Goal: Information Seeking & Learning: Check status

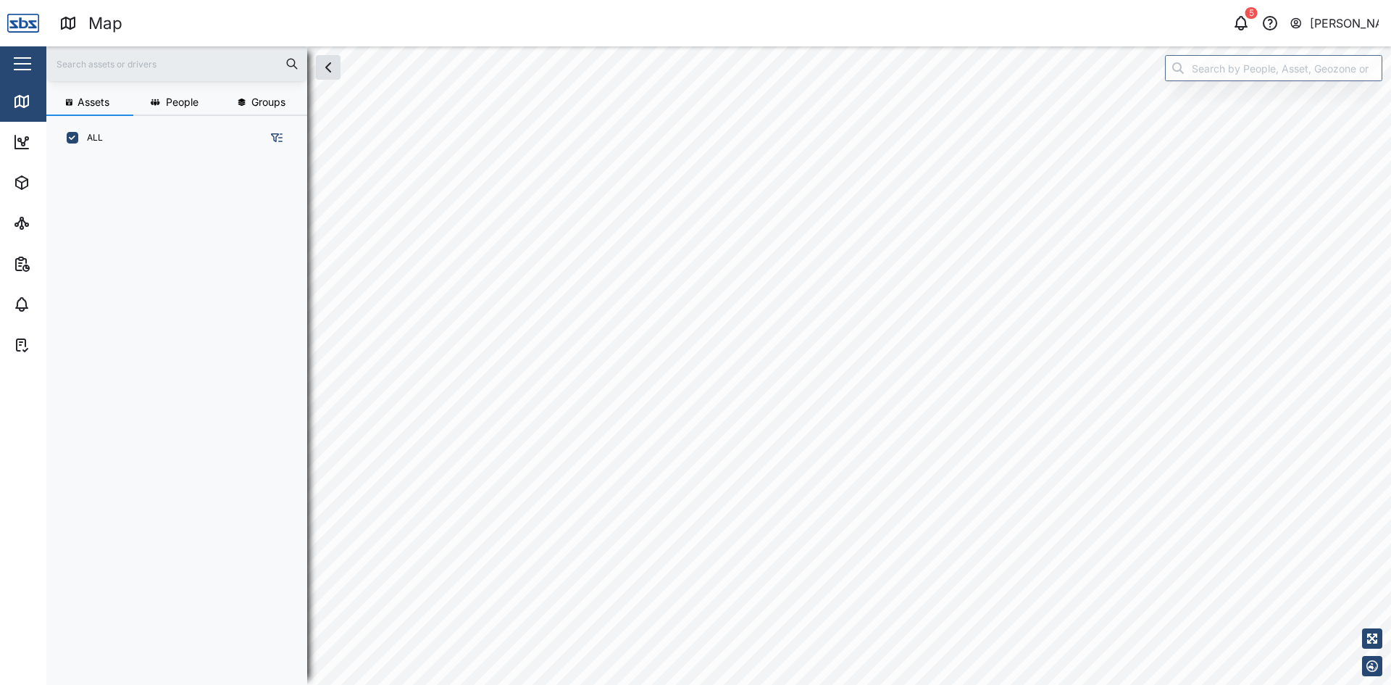
scroll to position [507, 227]
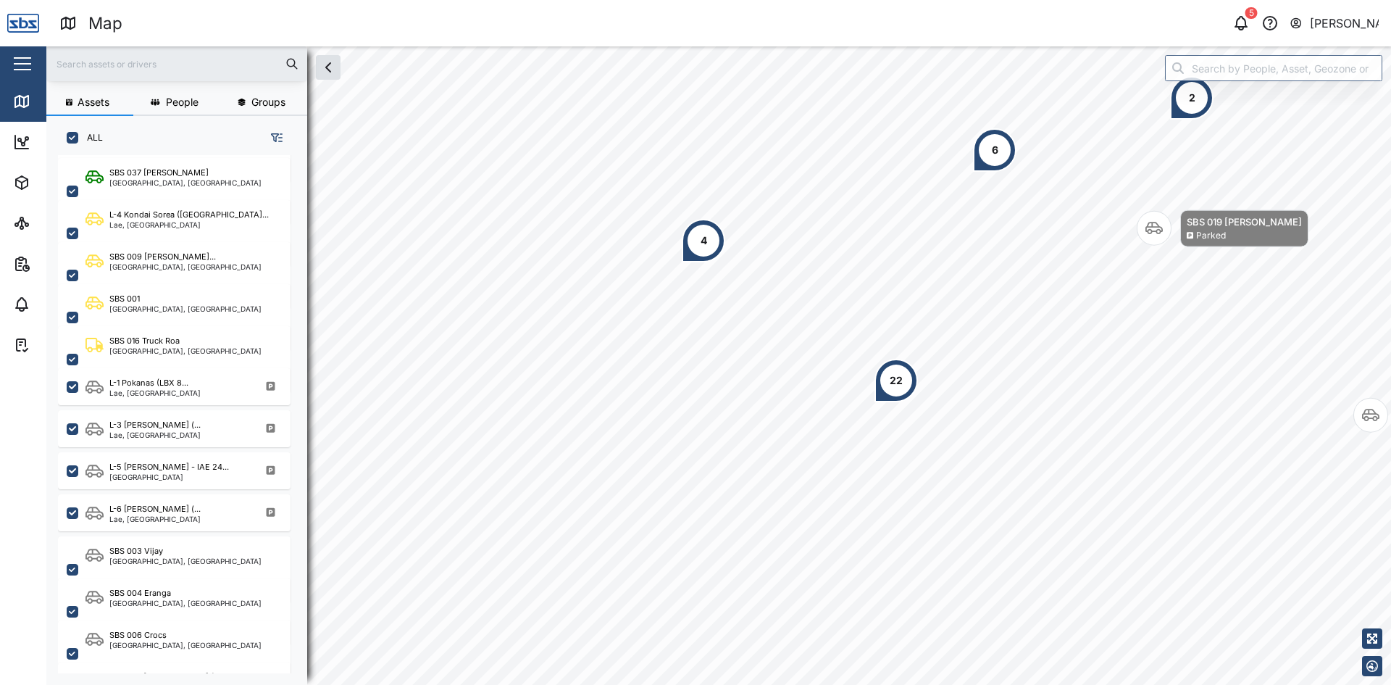
scroll to position [507, 0]
click at [169, 430] on div "Lae, [GEOGRAPHIC_DATA]" at bounding box center [154, 433] width 91 height 7
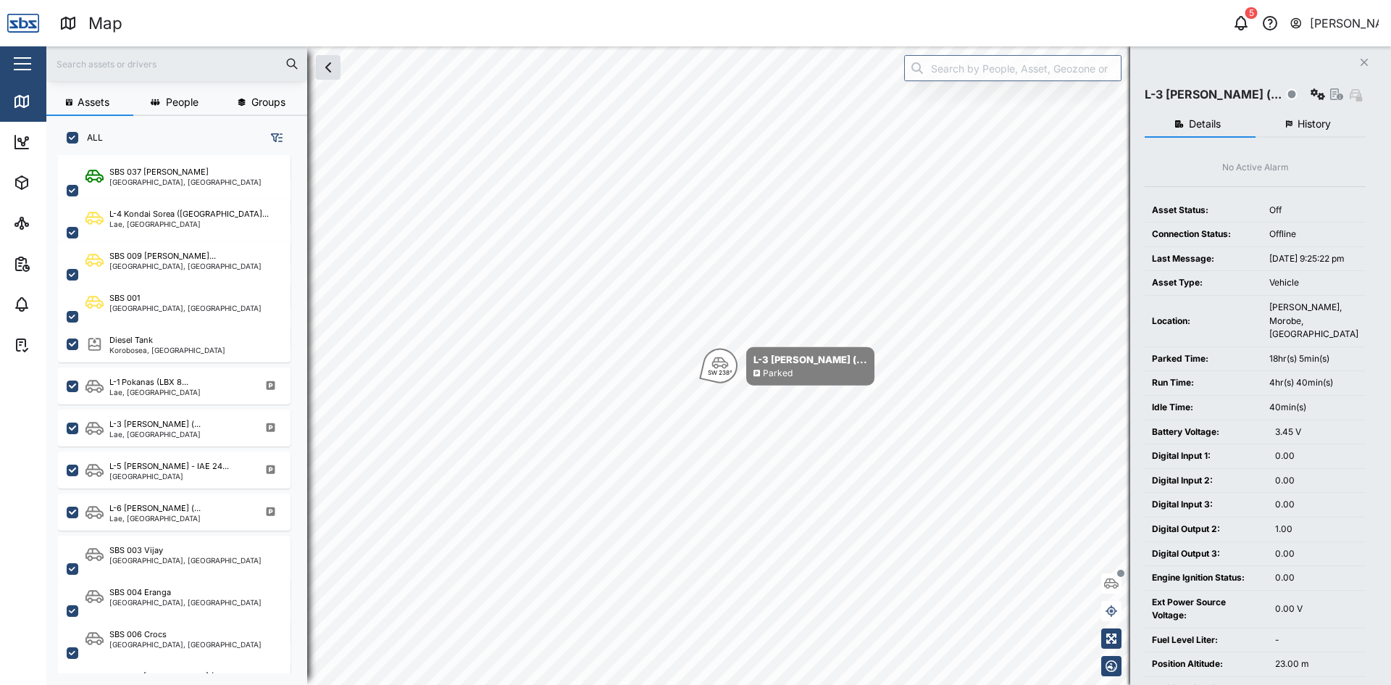
click at [1305, 124] on span "History" at bounding box center [1313, 124] width 33 height 10
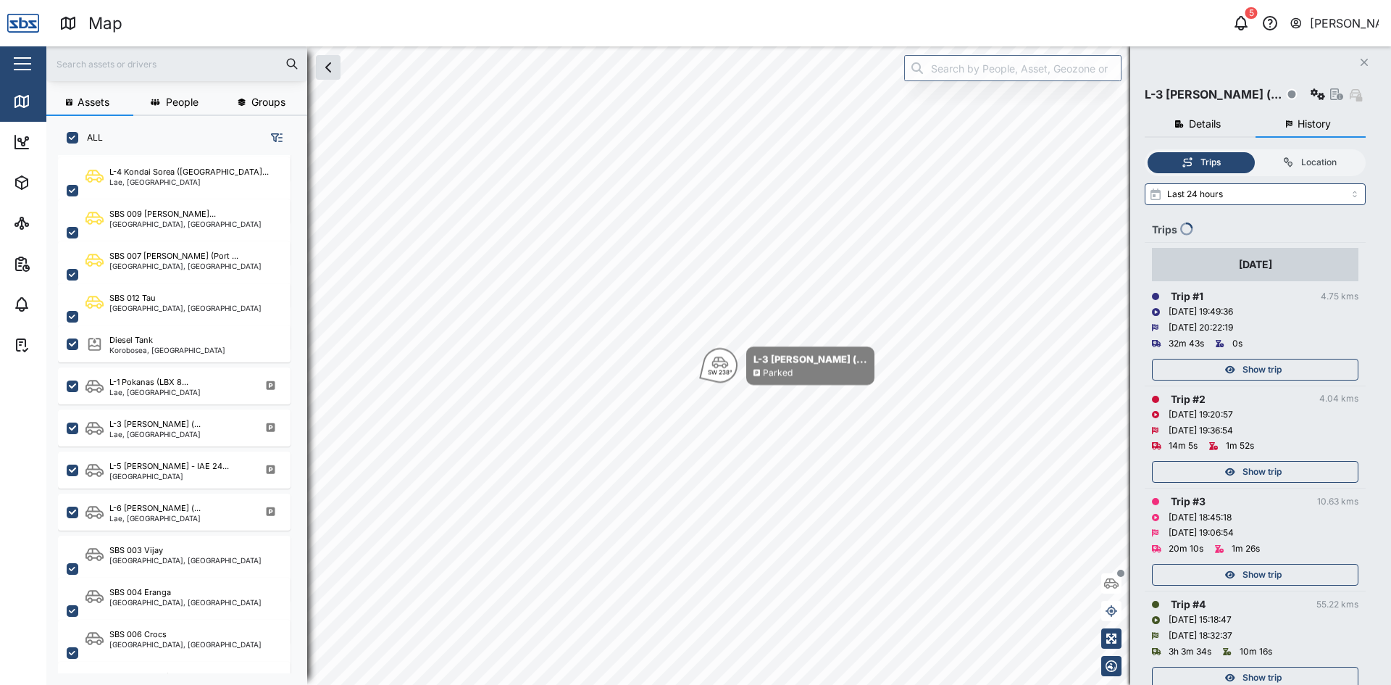
scroll to position [477, 0]
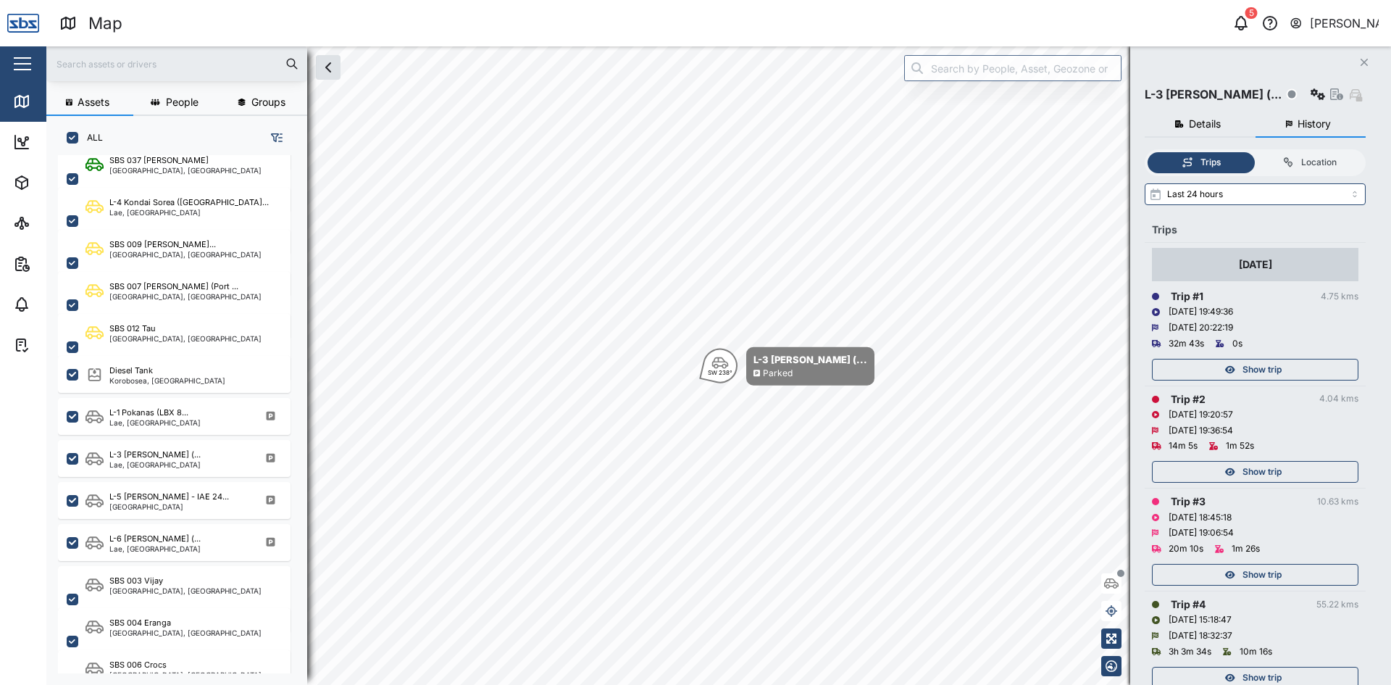
click at [1222, 474] on div "Show trip" at bounding box center [1253, 471] width 188 height 20
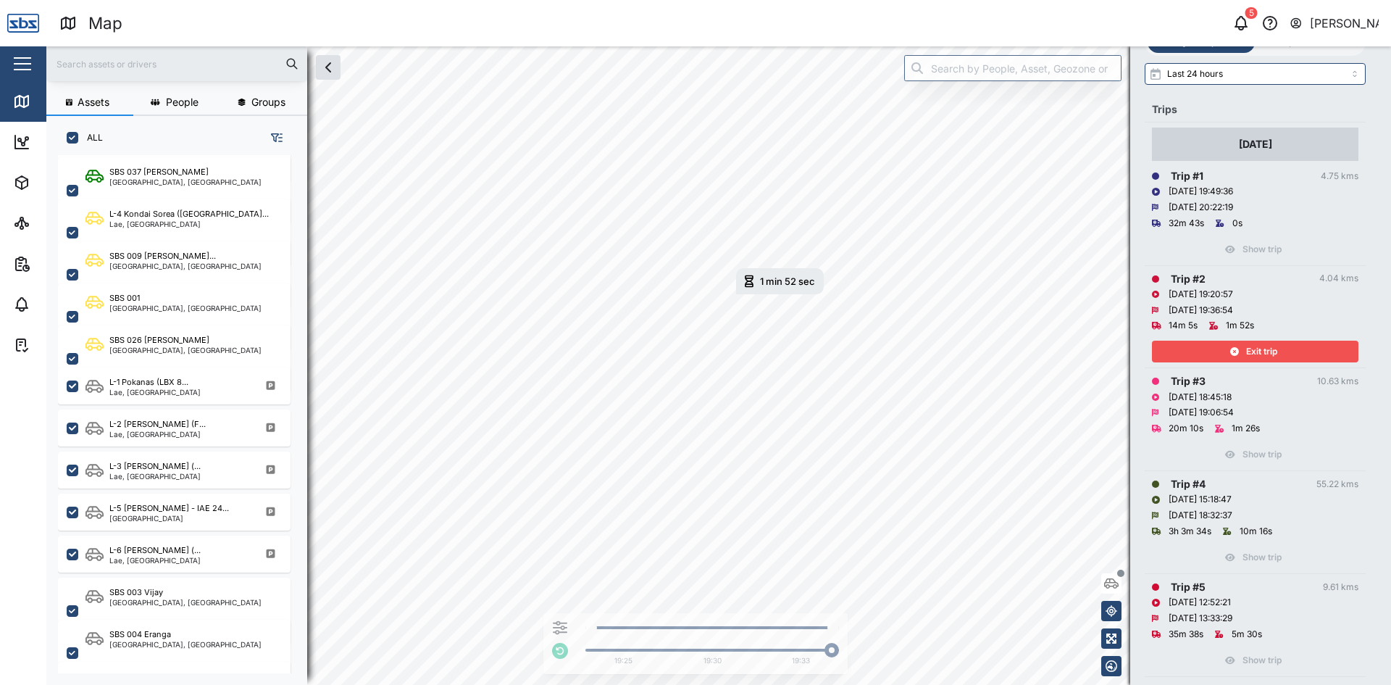
scroll to position [145, 0]
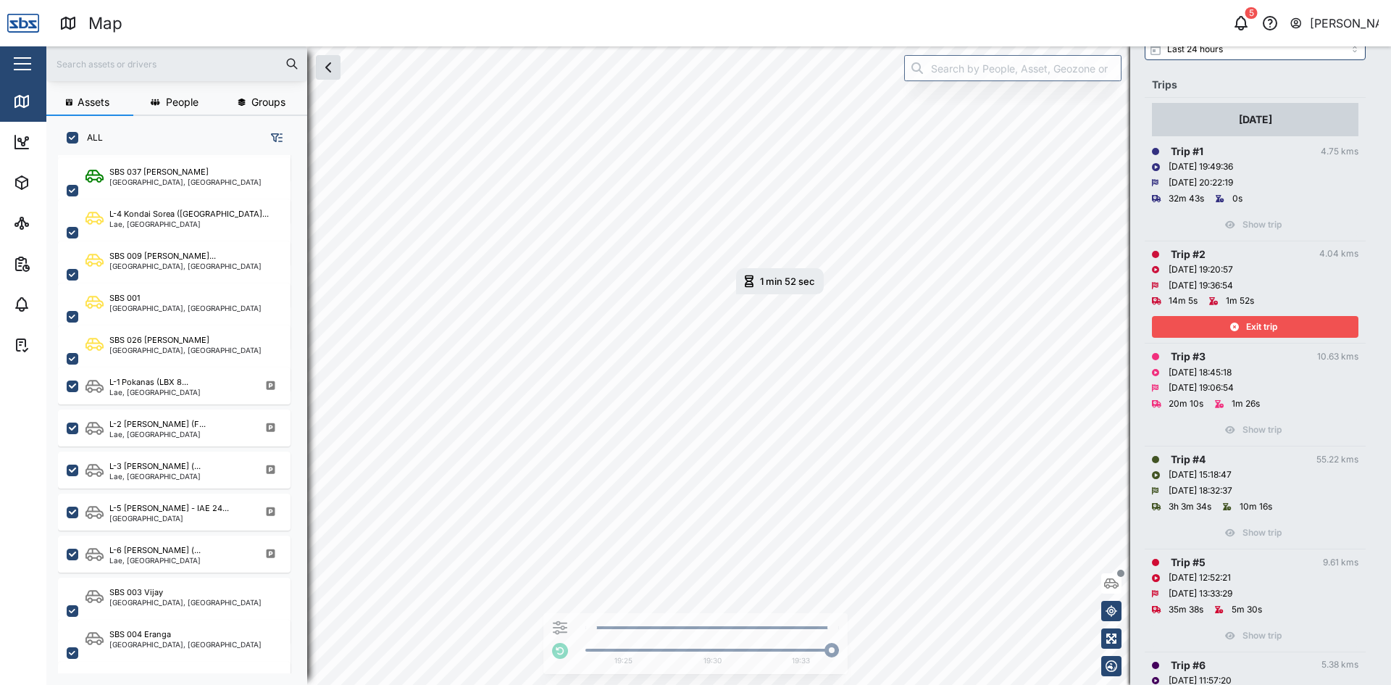
click at [1214, 430] on div "Show trip" at bounding box center [1255, 425] width 206 height 29
click at [1223, 327] on div "Exit trip" at bounding box center [1253, 327] width 188 height 20
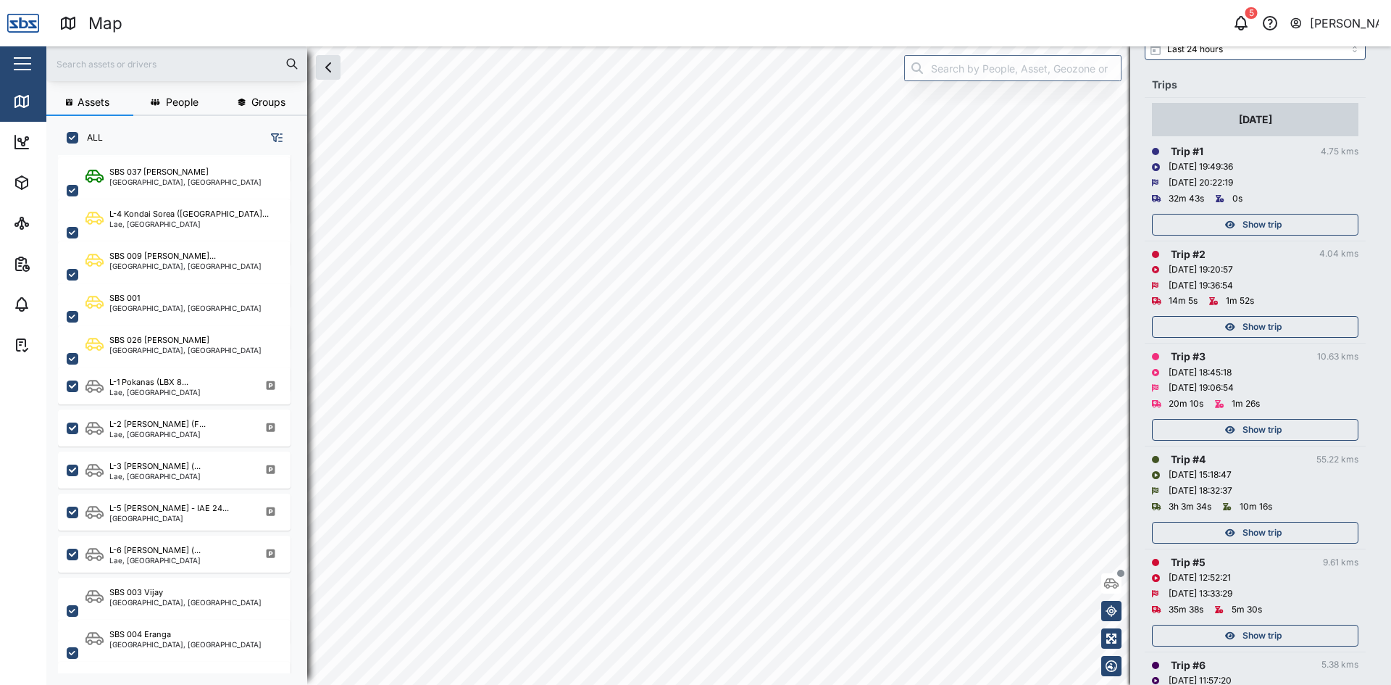
click at [1224, 425] on div "Show trip" at bounding box center [1253, 429] width 188 height 20
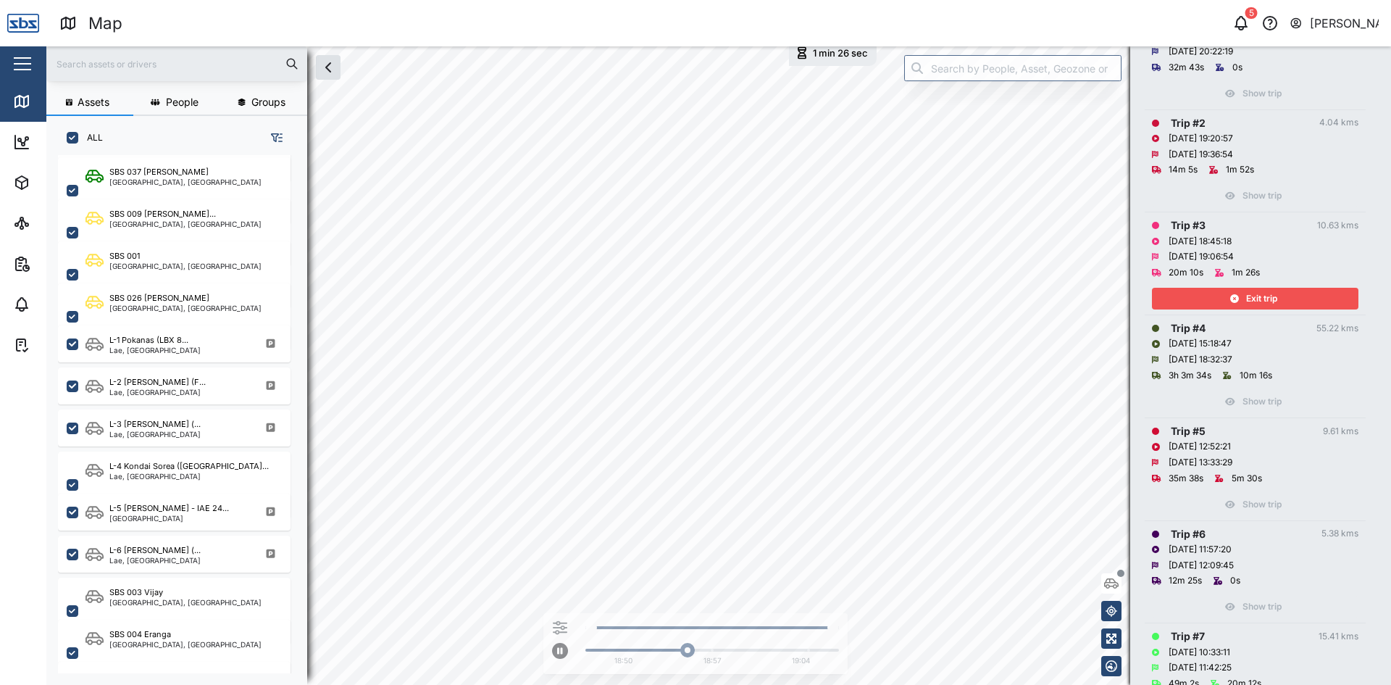
scroll to position [290, 0]
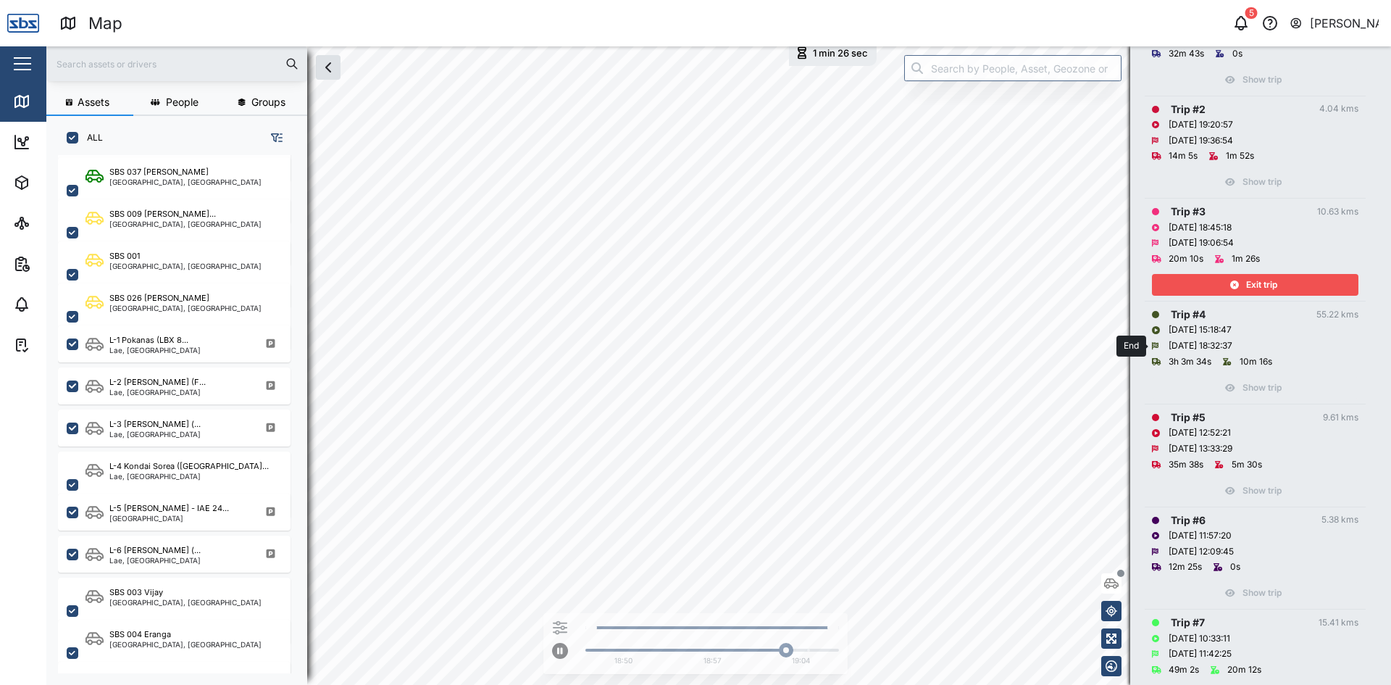
click at [1196, 351] on div "[DATE] 18:32:37" at bounding box center [1201, 346] width 64 height 14
click at [1209, 282] on div "Exit trip" at bounding box center [1253, 285] width 188 height 20
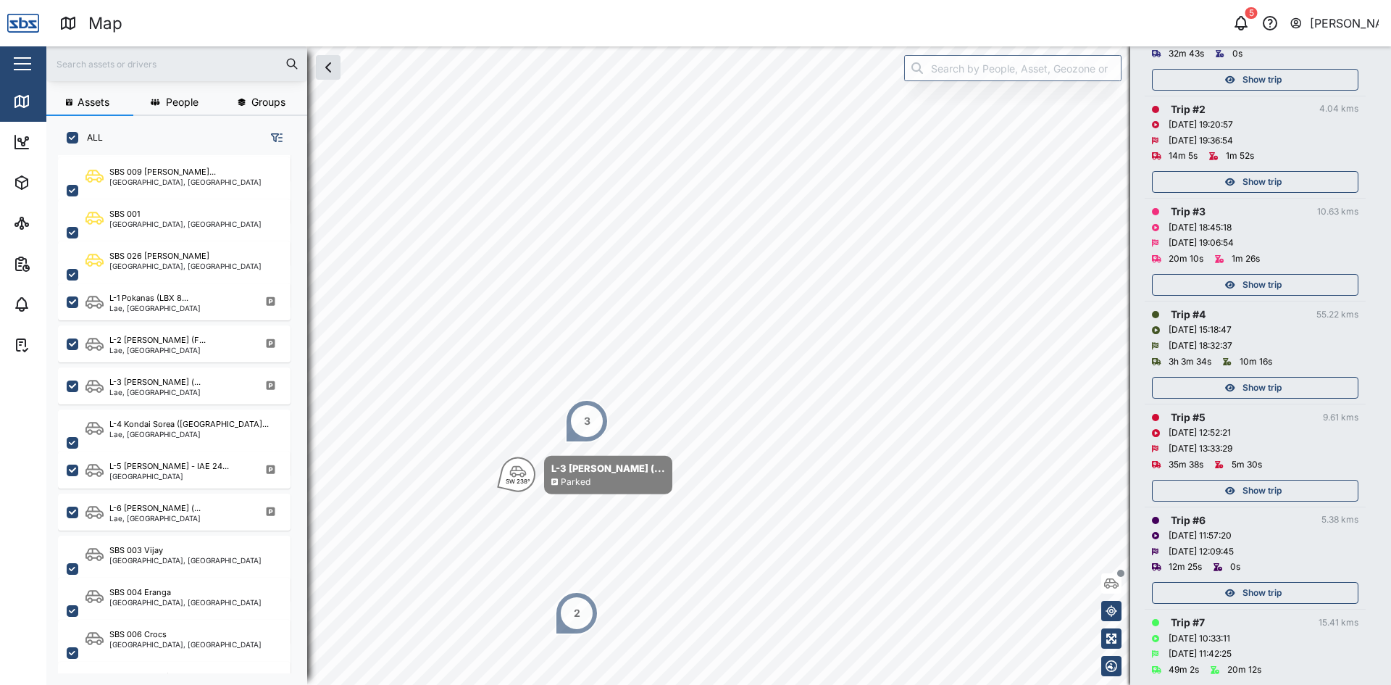
scroll to position [477, 0]
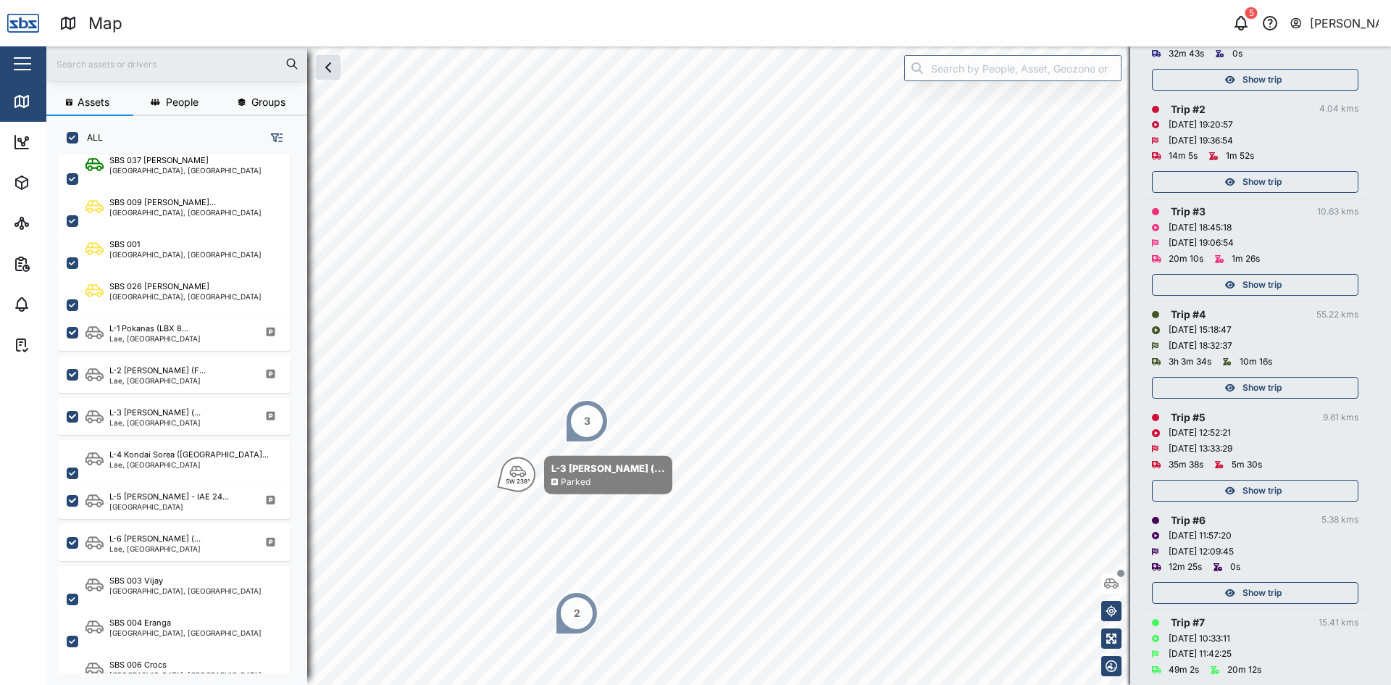
click at [1214, 390] on div "Show trip" at bounding box center [1253, 387] width 188 height 20
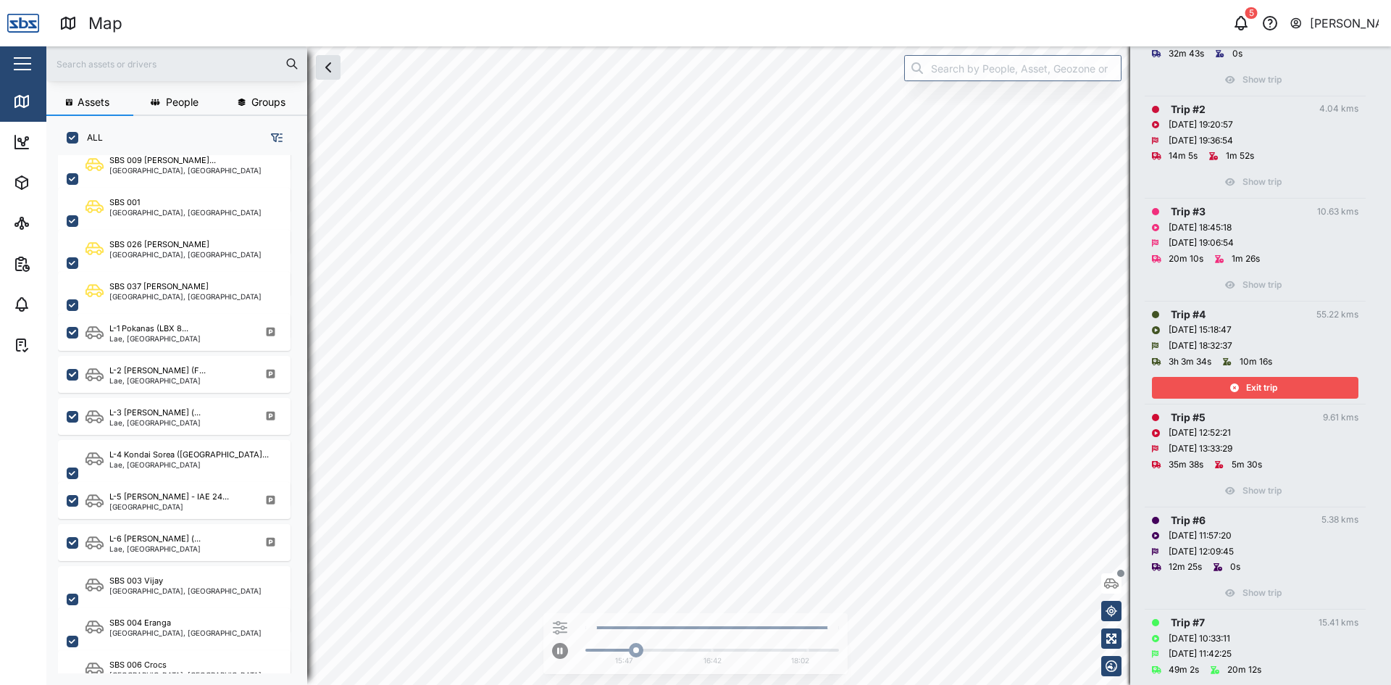
click at [924, 684] on html "Map 5 [PERSON_NAME] Close Map Dashboard Assets ATS Camera Generator Tanks UPS V…" at bounding box center [695, 342] width 1391 height 685
click at [587, 684] on html "Map 5 [PERSON_NAME] Close Map Dashboard Assets ATS Camera Generator Tanks UPS V…" at bounding box center [695, 342] width 1391 height 685
click at [582, 644] on div "15:47 16:42 18:02" at bounding box center [718, 365] width 1345 height 638
click at [577, 635] on div "15:47 16:42 18:02" at bounding box center [718, 365] width 1345 height 638
click at [590, 621] on div "15:47 16:42 18:02" at bounding box center [718, 365] width 1345 height 638
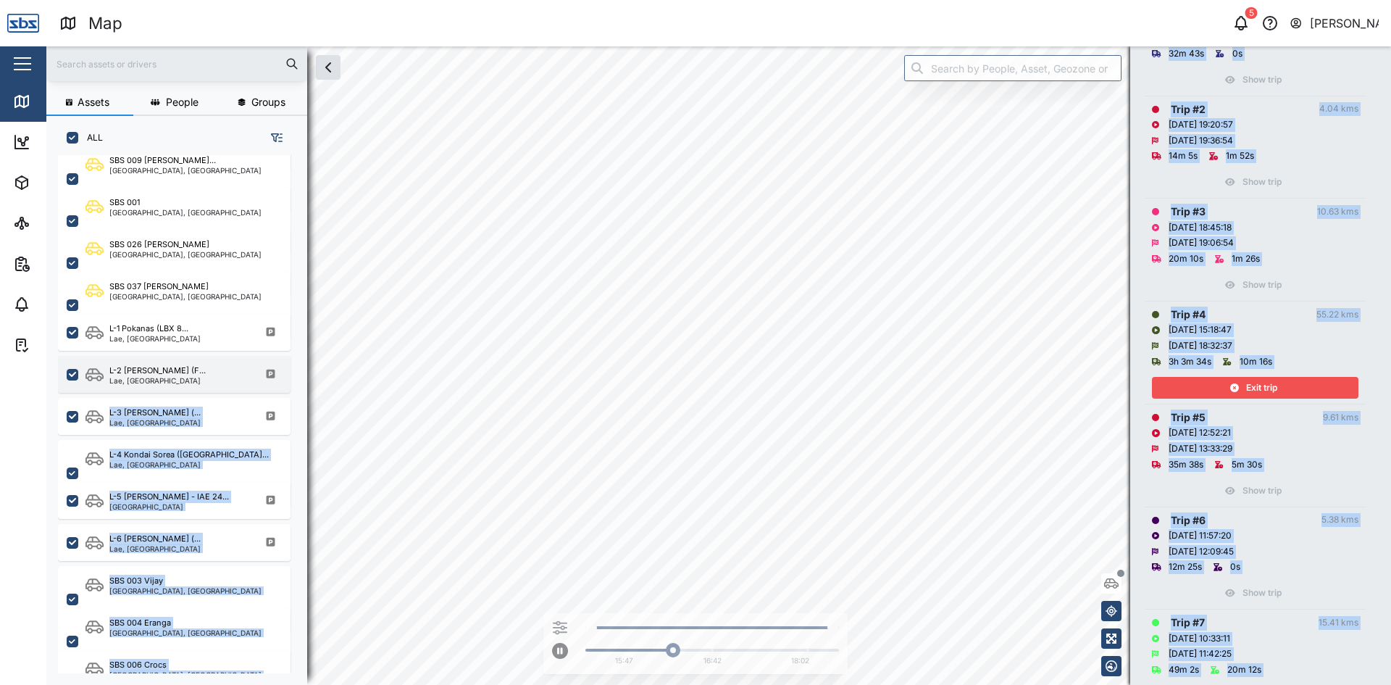
click at [588, 434] on div "Assets People Groups ALL Diesel Tank Korobosea, [GEOGRAPHIC_DATA] Generator Kor…" at bounding box center [718, 365] width 1345 height 638
click at [1183, 385] on div "Exit trip" at bounding box center [1253, 387] width 188 height 20
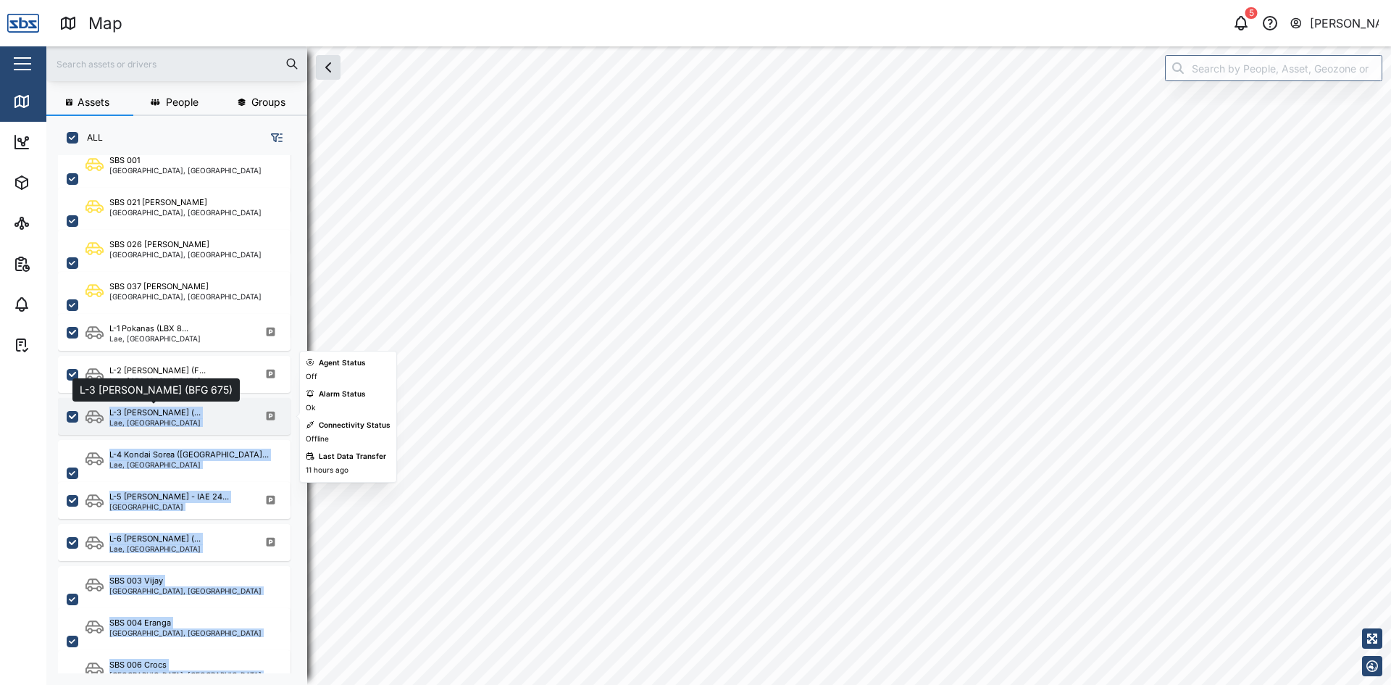
click at [138, 414] on div "L-3 [PERSON_NAME] (..." at bounding box center [154, 412] width 91 height 12
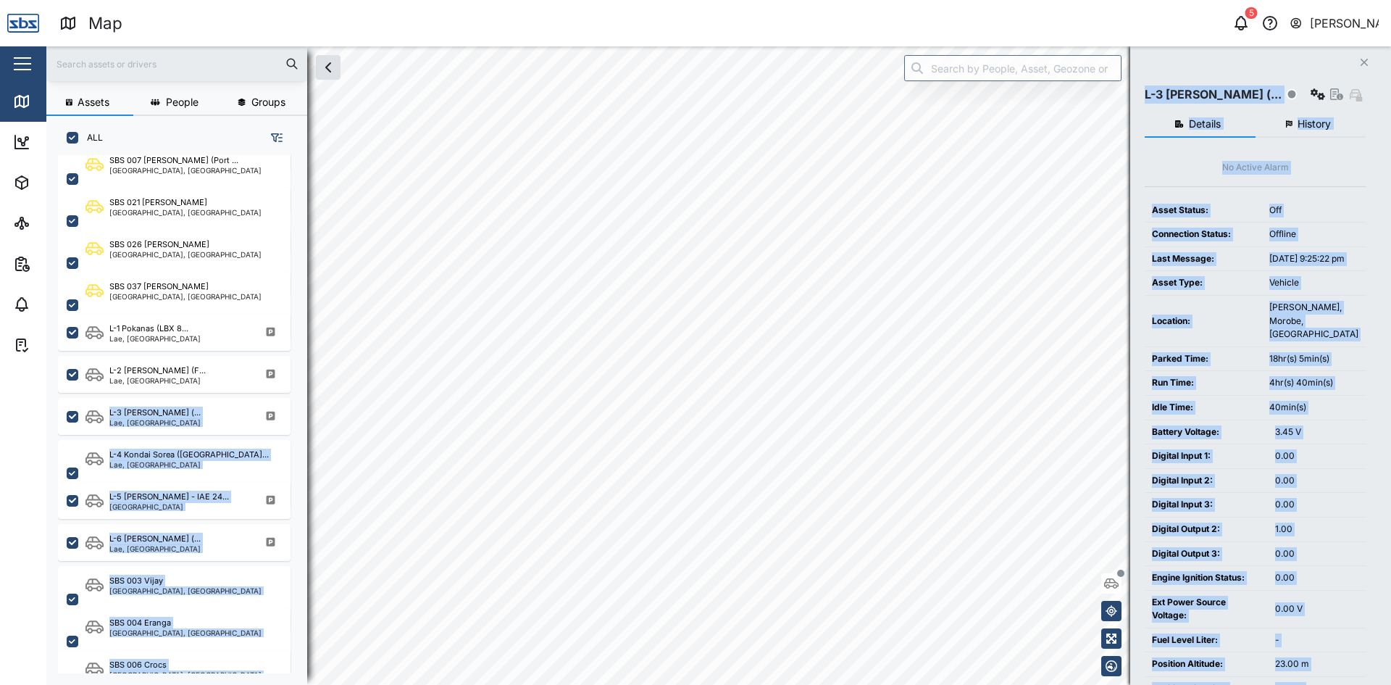
click at [1158, 65] on div "Close L-3 [PERSON_NAME] (... Details History No Active Alarm Asset Status: Off …" at bounding box center [1260, 365] width 261 height 638
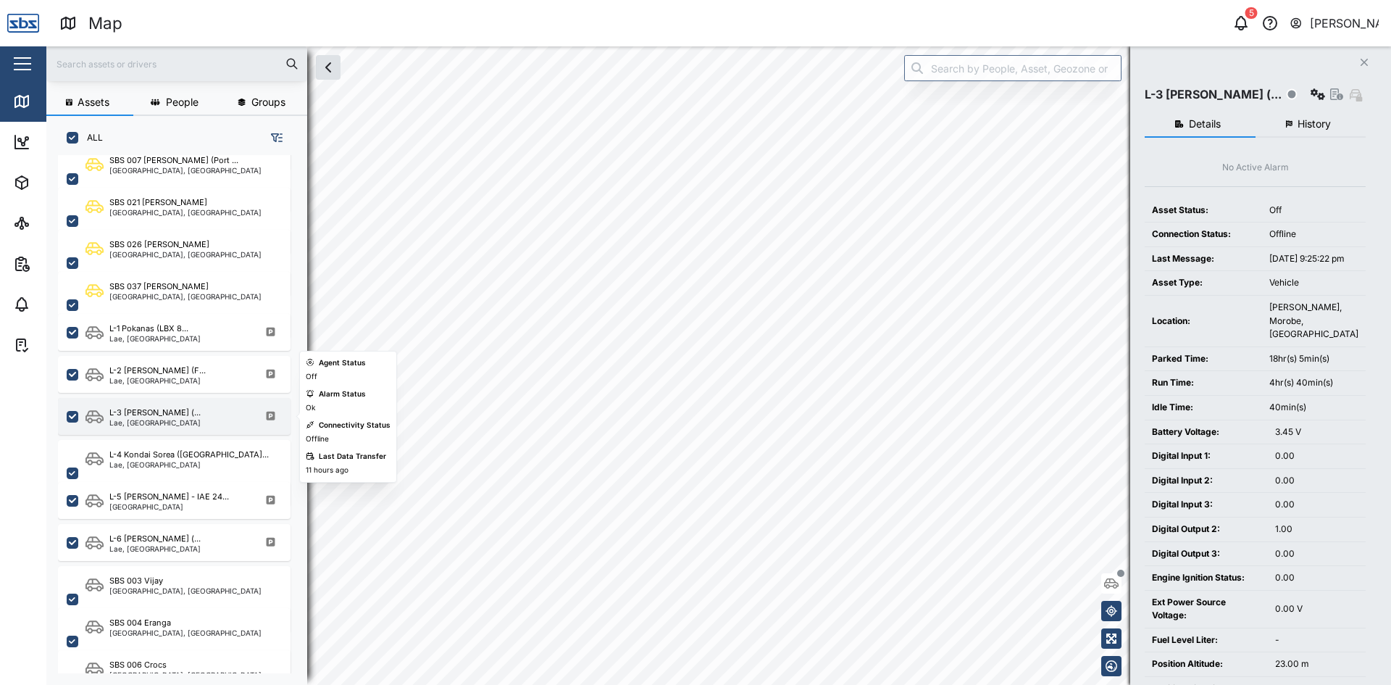
click at [133, 420] on div "Lae, [GEOGRAPHIC_DATA]" at bounding box center [154, 422] width 91 height 7
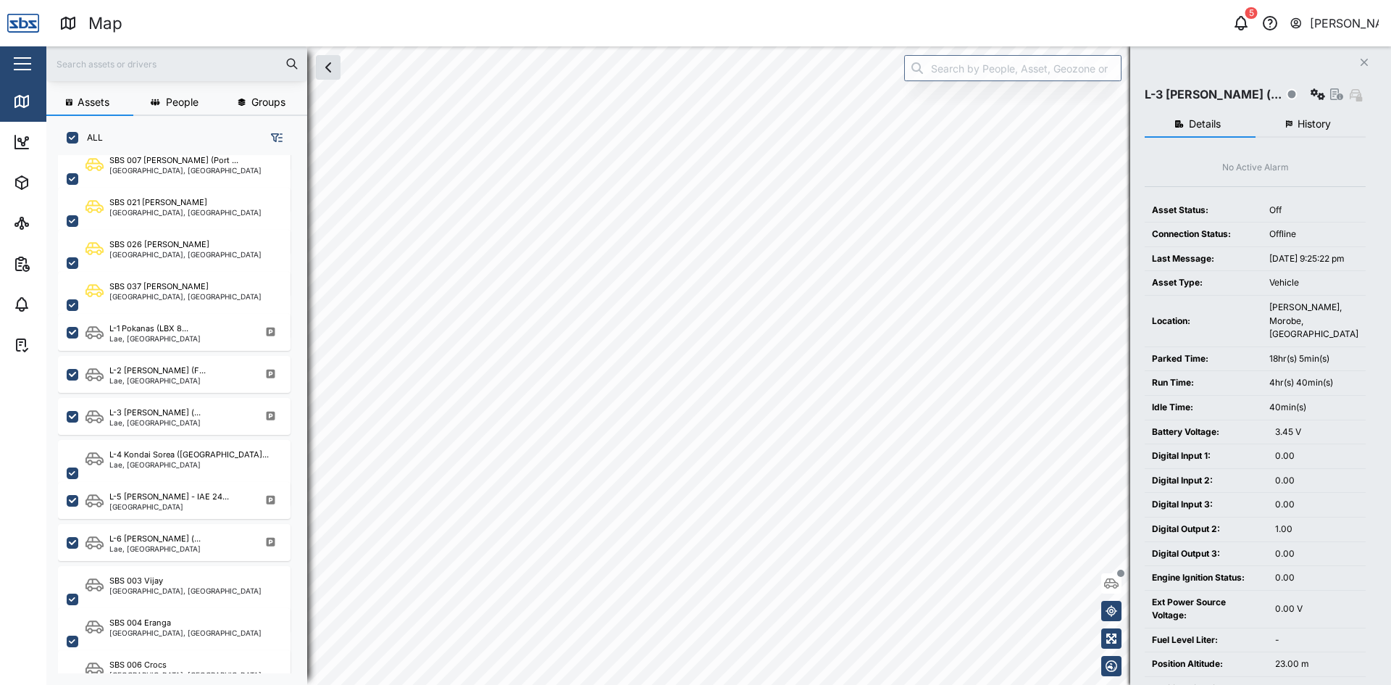
click at [1177, 121] on icon "button" at bounding box center [1179, 124] width 9 height 8
click at [245, 230] on div "Assets People Groups ALL Diesel Tank Korobosea, [GEOGRAPHIC_DATA] Generator Kor…" at bounding box center [718, 365] width 1345 height 638
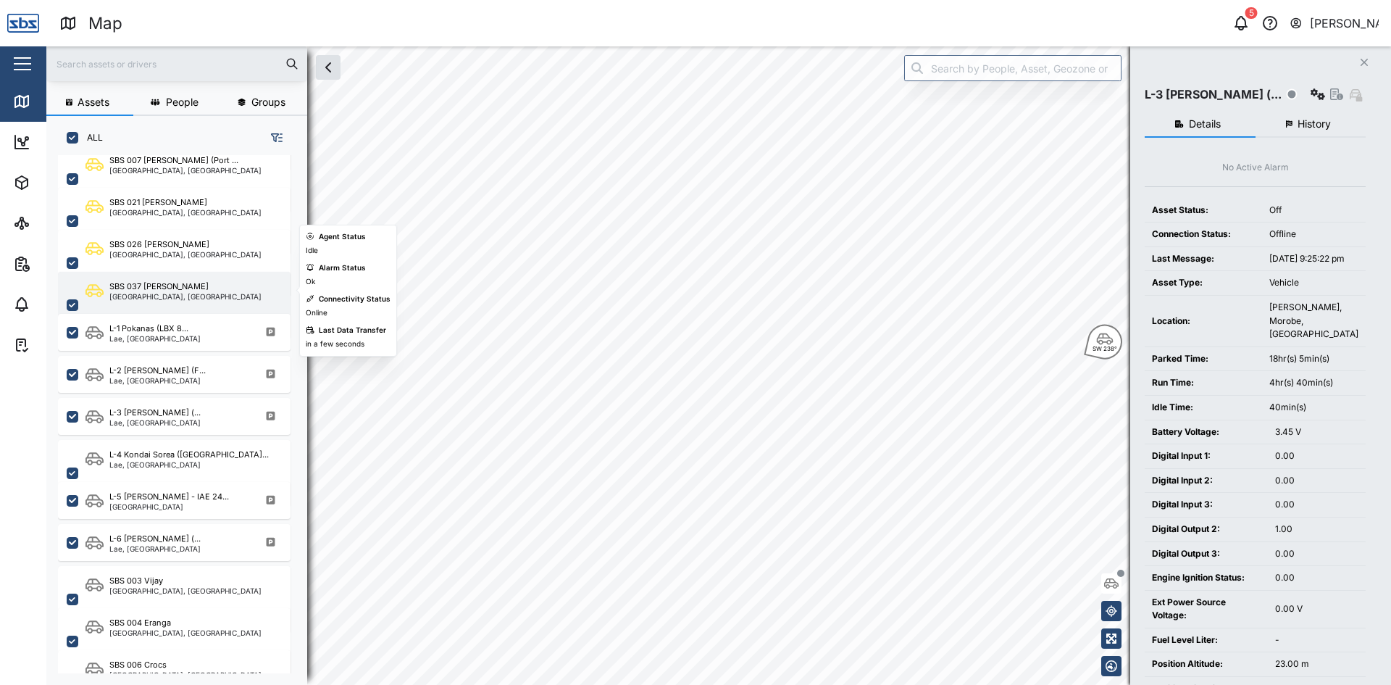
click at [116, 308] on div "Assets People Groups ALL Diesel Tank Korobosea, [GEOGRAPHIC_DATA] Generator Kor…" at bounding box center [718, 365] width 1345 height 638
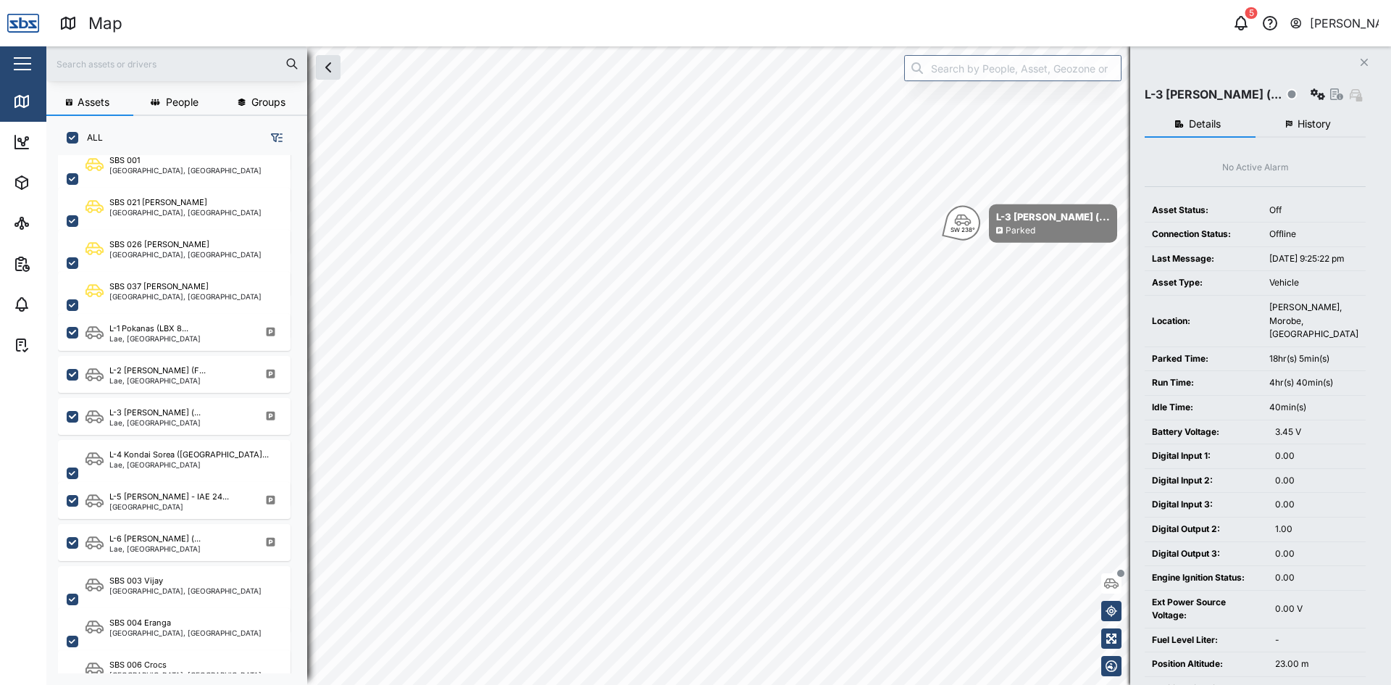
click at [1316, 116] on button "History" at bounding box center [1310, 125] width 111 height 26
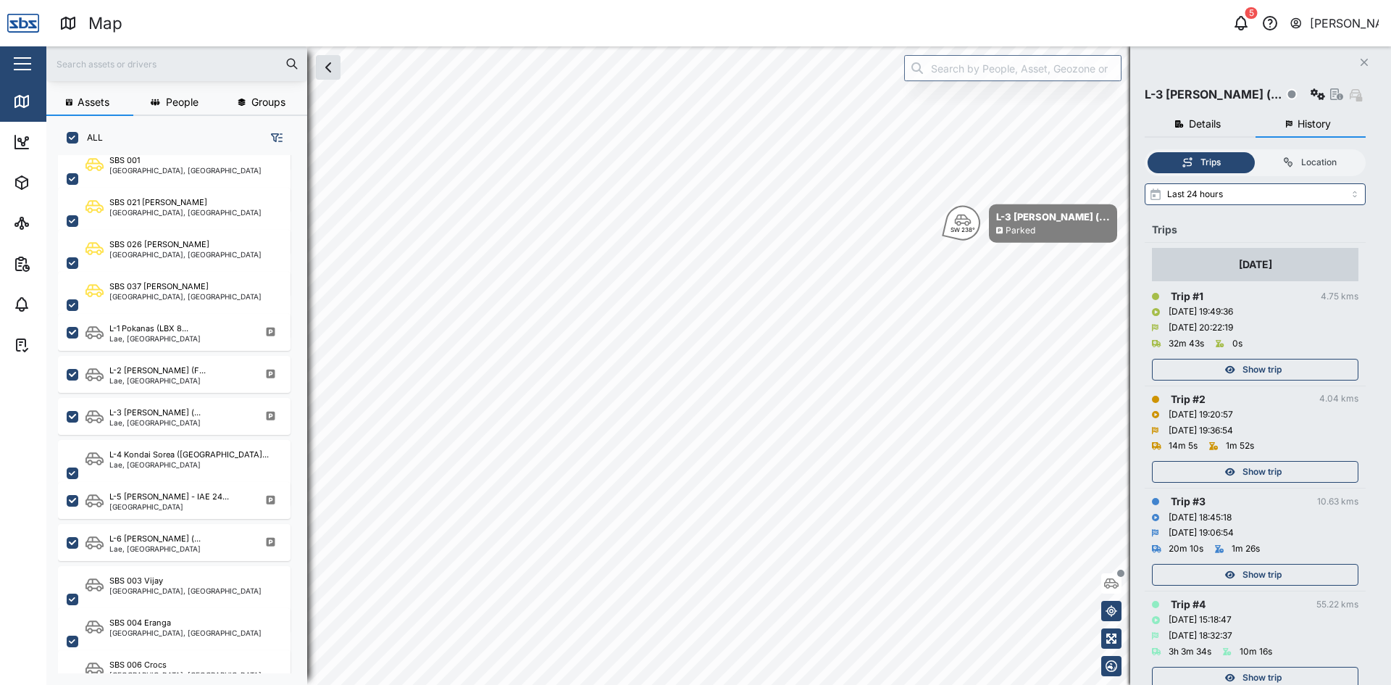
click at [1234, 370] on icon "button" at bounding box center [1230, 369] width 10 height 9
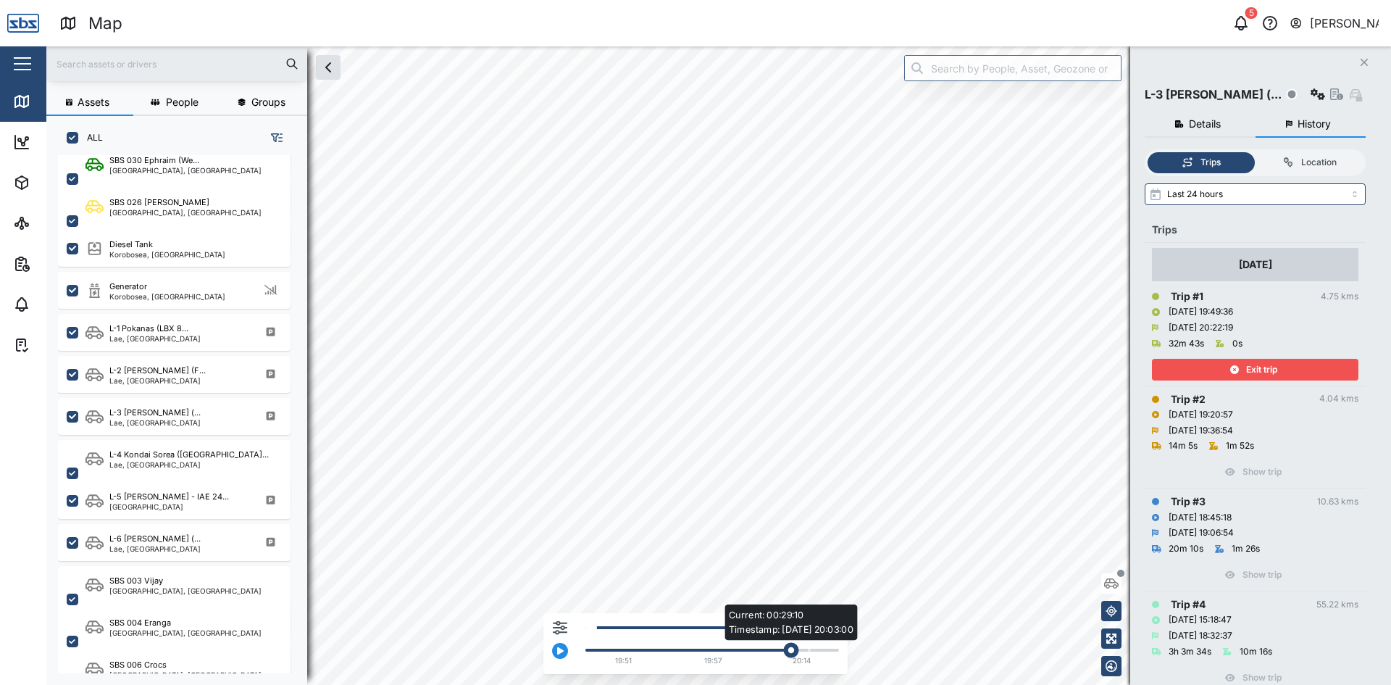
drag, startPoint x: 832, startPoint y: 653, endPoint x: 796, endPoint y: 655, distance: 36.3
click at [796, 655] on div "Current: 00:29:10 Timestamp: [DATE] 20:03:00" at bounding box center [790, 650] width 15 height 15
click at [561, 651] on icon "button" at bounding box center [560, 650] width 9 height 9
